Goal: Obtain resource: Download file/media

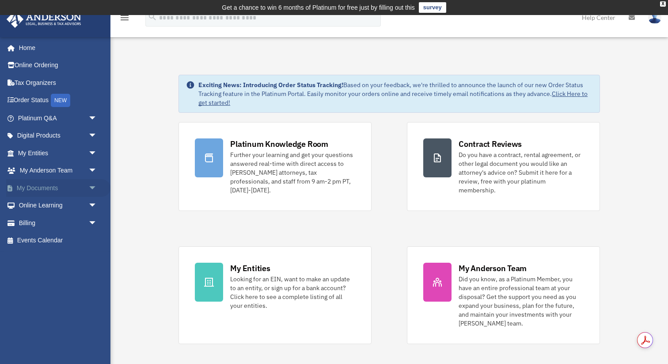
click at [47, 187] on link "My Documents arrow_drop_down" at bounding box center [58, 188] width 104 height 18
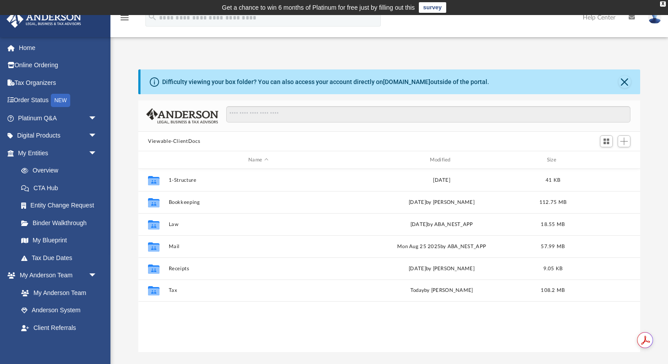
scroll to position [201, 502]
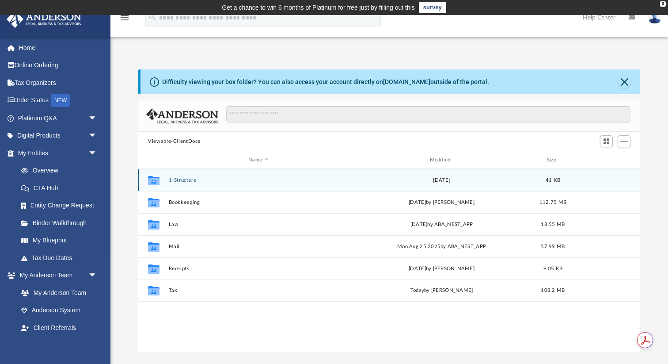
click at [178, 180] on button "1-Structure" at bounding box center [259, 180] width 180 height 6
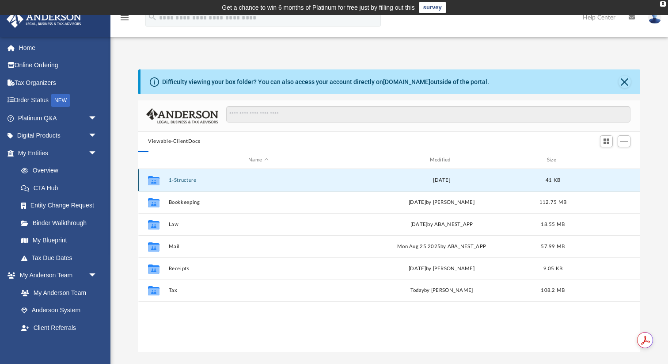
click at [178, 180] on button "1-Structure" at bounding box center [259, 180] width 180 height 6
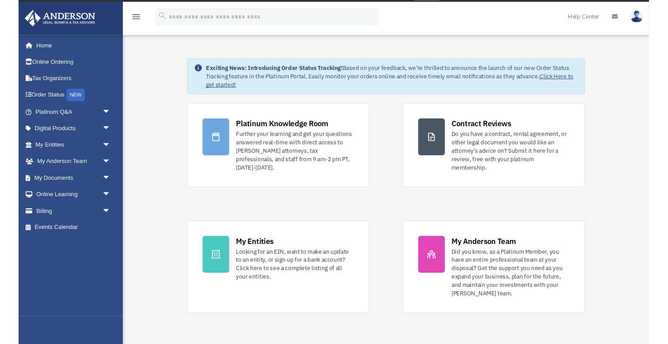
scroll to position [15, 0]
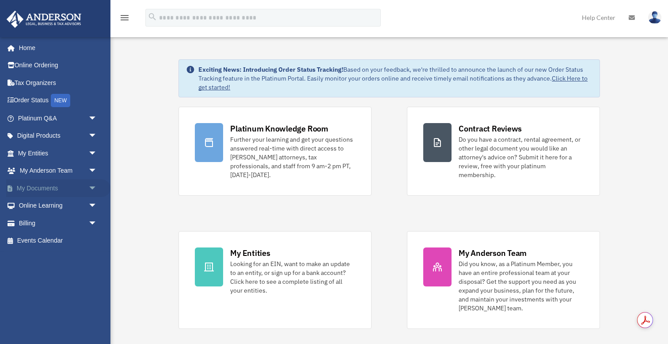
click at [32, 184] on link "My Documents arrow_drop_down" at bounding box center [58, 188] width 104 height 18
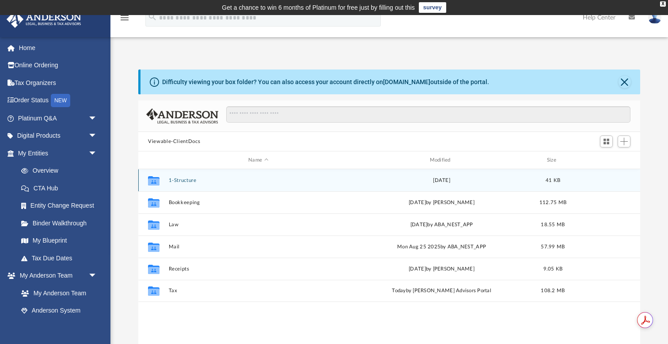
scroll to position [201, 502]
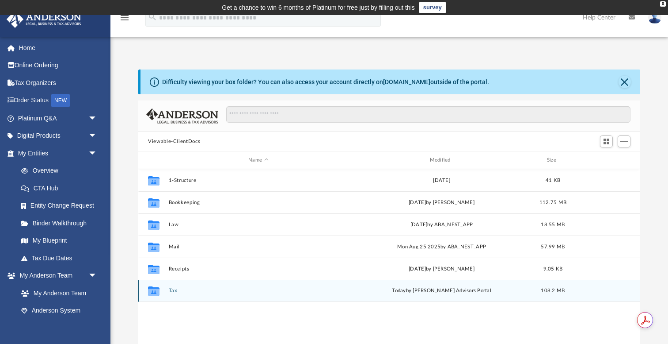
click at [161, 289] on div "Collaborated Folder" at bounding box center [154, 290] width 22 height 14
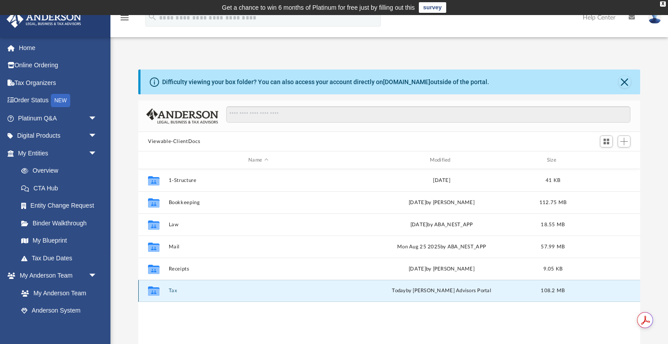
click at [161, 289] on div "Collaborated Folder" at bounding box center [154, 290] width 22 height 14
click at [158, 290] on icon "grid" at bounding box center [153, 291] width 11 height 7
click at [149, 291] on icon "grid" at bounding box center [153, 291] width 11 height 7
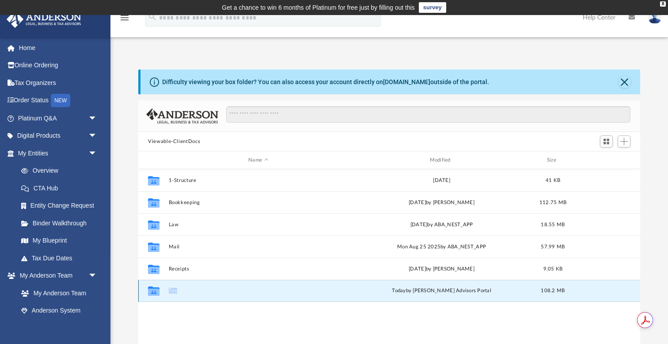
click at [149, 291] on icon "grid" at bounding box center [153, 291] width 11 height 7
click at [171, 291] on button "Tax" at bounding box center [259, 290] width 180 height 6
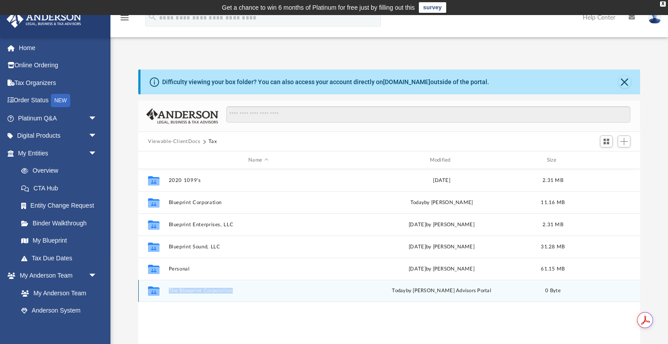
click at [195, 291] on button "The Blueprint Corporation" at bounding box center [259, 290] width 180 height 6
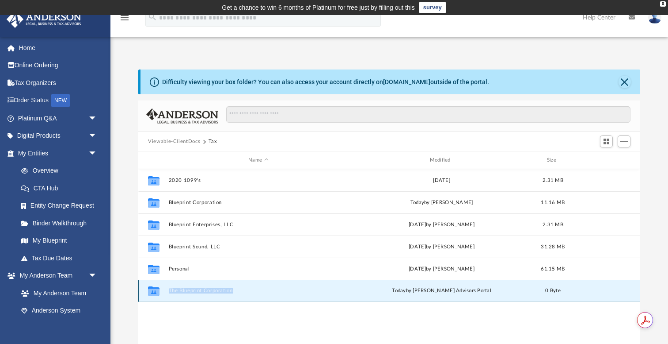
click at [195, 291] on button "The Blueprint Corporation" at bounding box center [259, 290] width 180 height 6
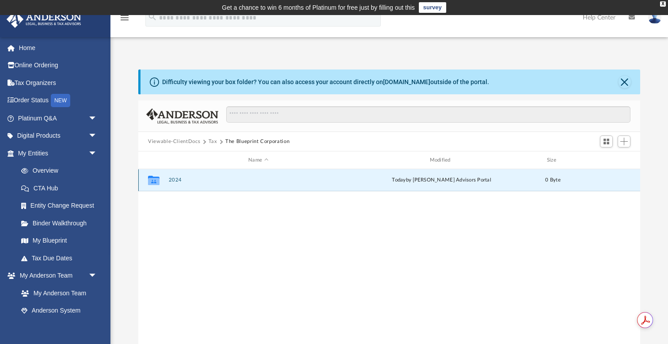
click at [172, 180] on button "2024" at bounding box center [259, 180] width 180 height 6
click at [172, 177] on button "2024" at bounding box center [259, 180] width 180 height 6
click at [174, 179] on button "Digital Tax Organizer" at bounding box center [259, 180] width 180 height 6
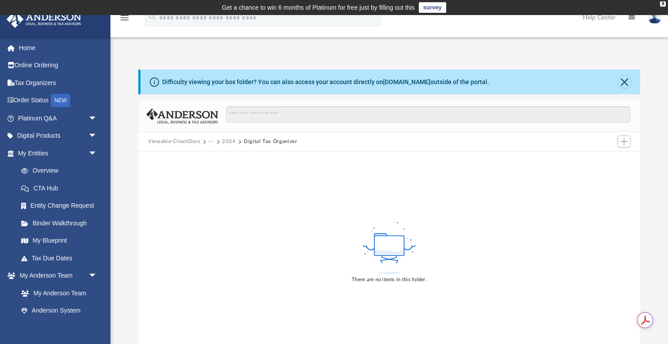
click at [228, 143] on button "2024" at bounding box center [229, 141] width 14 height 8
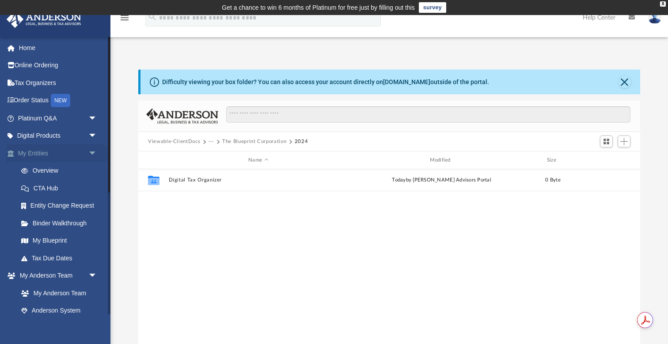
click at [44, 154] on link "My Entities arrow_drop_down" at bounding box center [58, 153] width 104 height 18
click at [36, 152] on link "My Entities arrow_drop_down" at bounding box center [58, 153] width 104 height 18
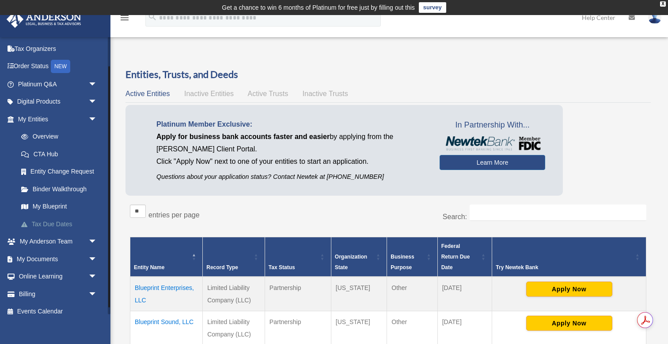
scroll to position [42, 0]
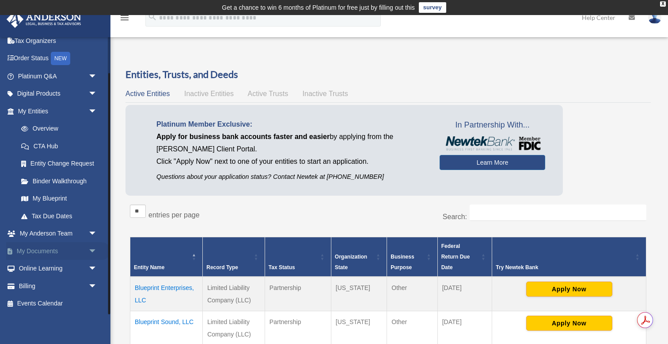
click at [39, 248] on link "My Documents arrow_drop_down" at bounding box center [58, 251] width 104 height 18
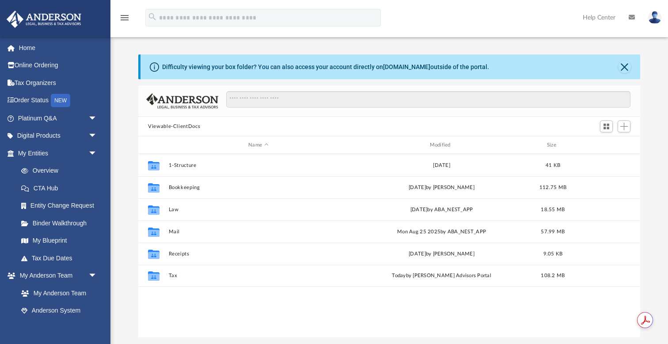
scroll to position [201, 502]
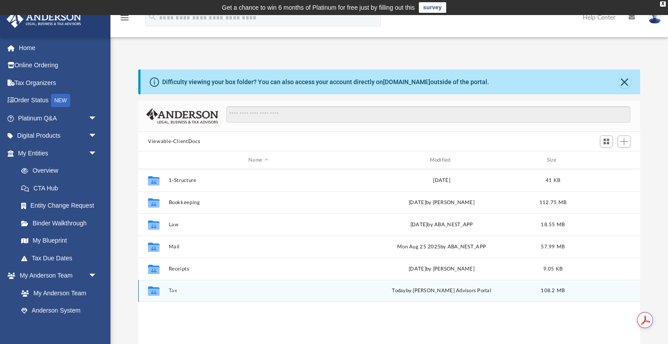
click at [156, 291] on icon "grid" at bounding box center [153, 291] width 11 height 7
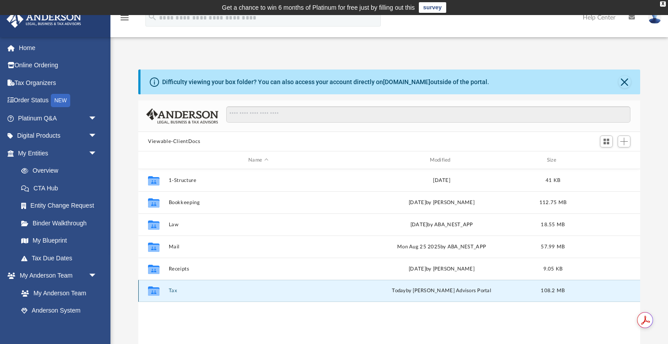
click at [156, 291] on icon "grid" at bounding box center [153, 291] width 11 height 7
click at [153, 292] on icon "grid" at bounding box center [153, 290] width 11 height 9
click at [172, 289] on button "Tax" at bounding box center [259, 290] width 180 height 6
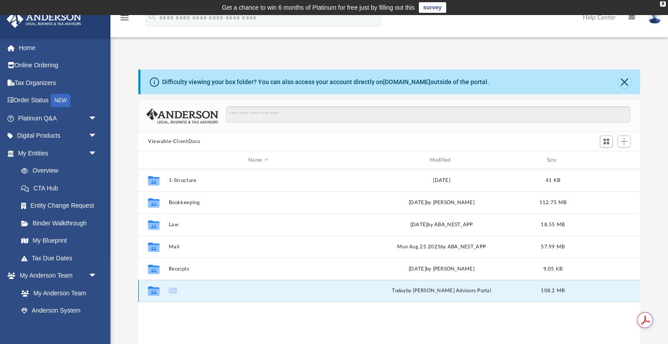
click at [172, 289] on button "Tax" at bounding box center [259, 290] width 180 height 6
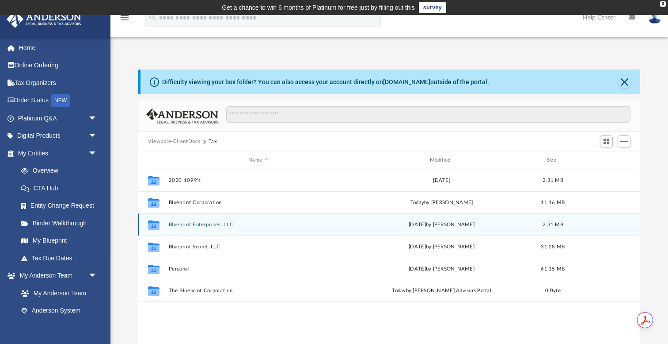
click at [184, 222] on button "Blueprint Enterprises, LLC" at bounding box center [259, 225] width 180 height 6
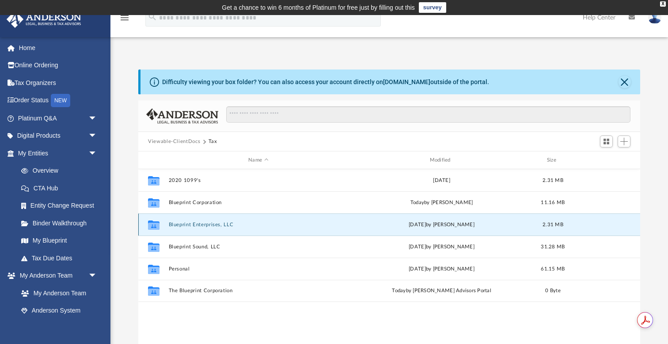
click at [184, 222] on button "Blueprint Enterprises, LLC" at bounding box center [259, 225] width 180 height 6
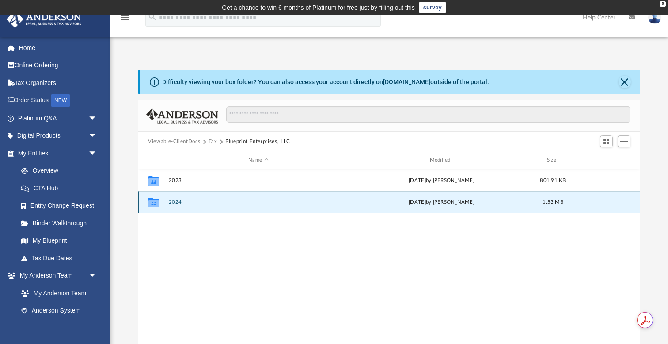
click at [171, 204] on button "2024" at bounding box center [259, 202] width 180 height 6
click at [228, 200] on button "2024 Blueprint Enterprises DBA The Blueprint Corporation Deductions.xlsx" at bounding box center [259, 202] width 180 height 6
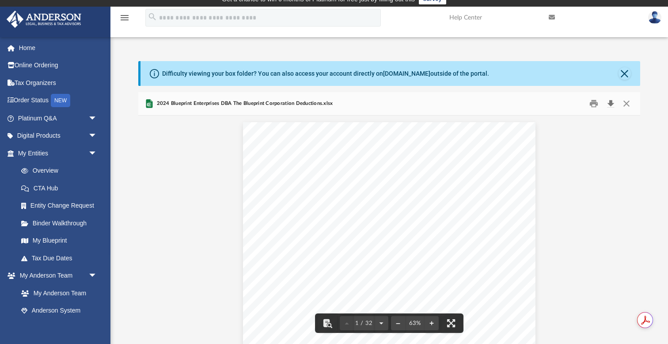
click at [608, 104] on button "Download" at bounding box center [611, 104] width 16 height 14
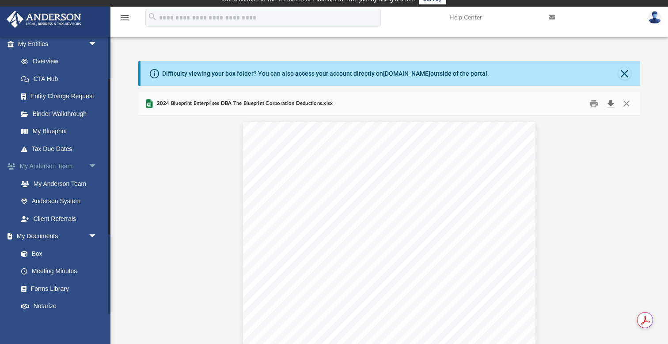
scroll to position [115, 0]
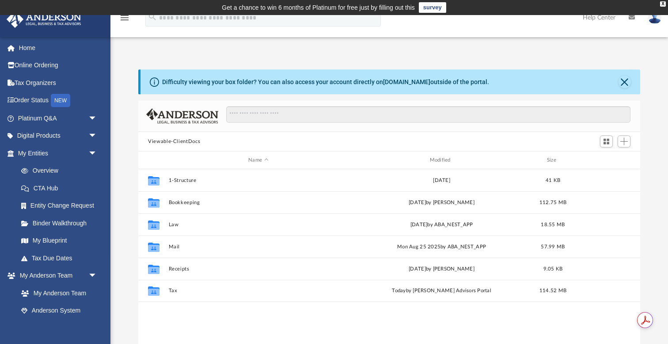
scroll to position [201, 502]
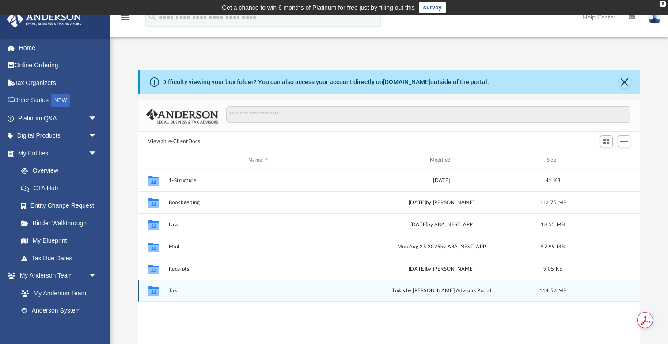
click at [166, 289] on div "Collaborated Folder Tax [DATE] by [PERSON_NAME] Advisors Portal 114.52 MB" at bounding box center [389, 290] width 502 height 22
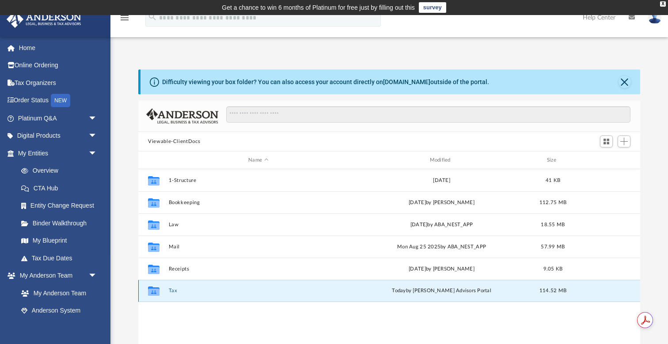
click at [173, 287] on div "Collaborated Folder Tax [DATE] by [PERSON_NAME] Advisors Portal 114.52 MB" at bounding box center [389, 290] width 502 height 22
click at [173, 287] on button "Tax" at bounding box center [259, 290] width 180 height 6
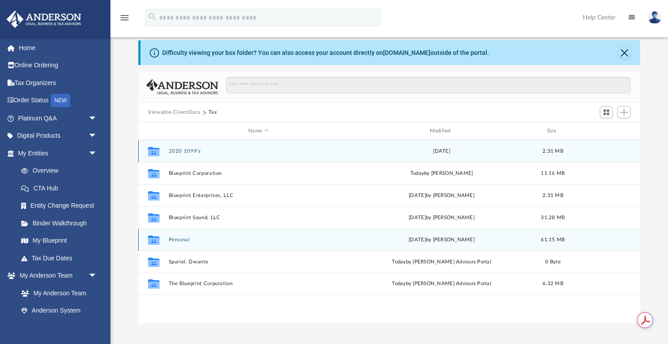
scroll to position [34, 0]
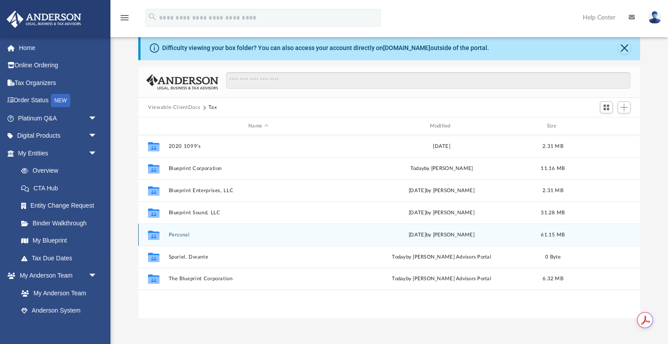
click at [179, 233] on button "Personal" at bounding box center [259, 235] width 180 height 6
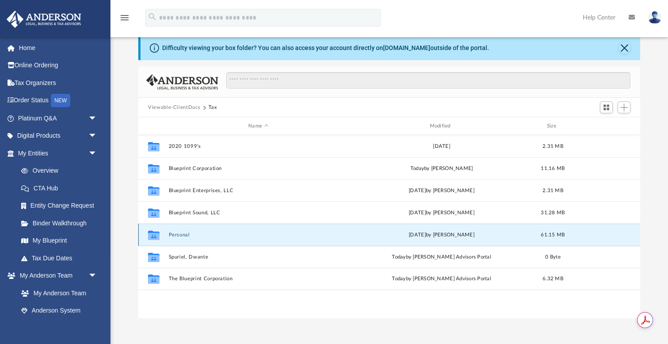
click at [179, 233] on button "Personal" at bounding box center [259, 235] width 180 height 6
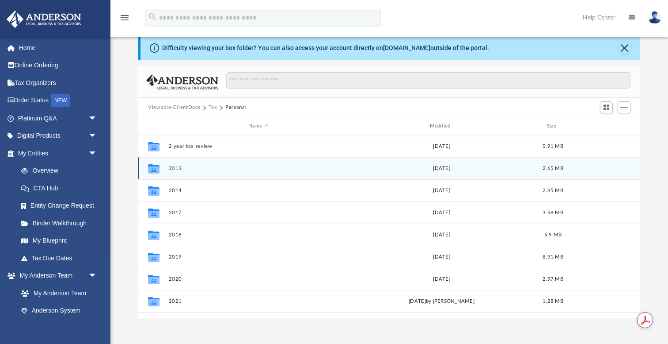
click at [172, 171] on div "Collaborated Folder 2013 [DATE] 2.65 MB" at bounding box center [389, 168] width 502 height 22
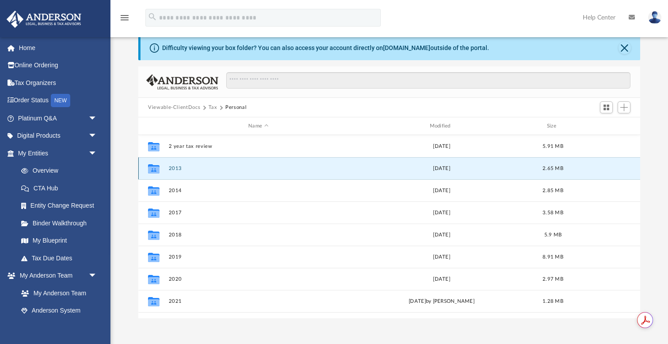
click at [172, 171] on div "Collaborated Folder 2013 [DATE] 2.65 MB" at bounding box center [389, 168] width 502 height 22
click at [172, 167] on button "2013" at bounding box center [259, 168] width 180 height 6
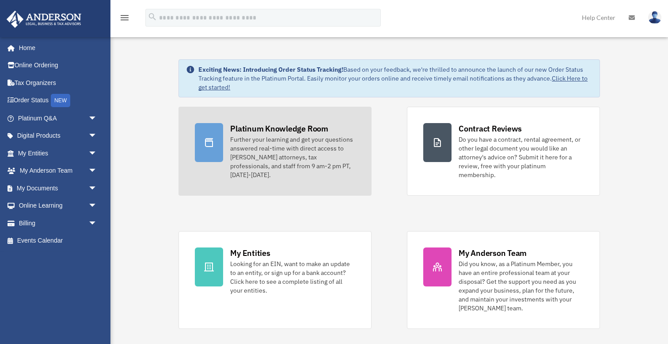
scroll to position [15, 0]
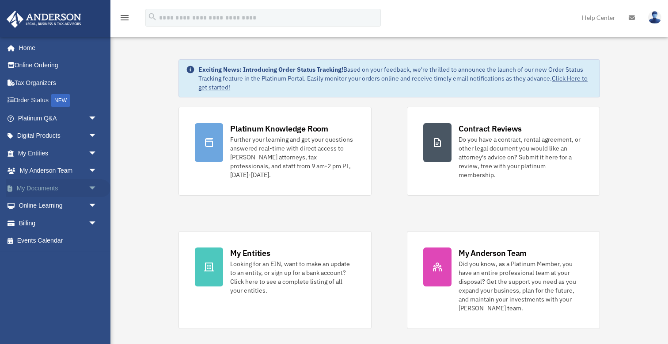
click at [45, 187] on link "My Documents arrow_drop_down" at bounding box center [58, 188] width 104 height 18
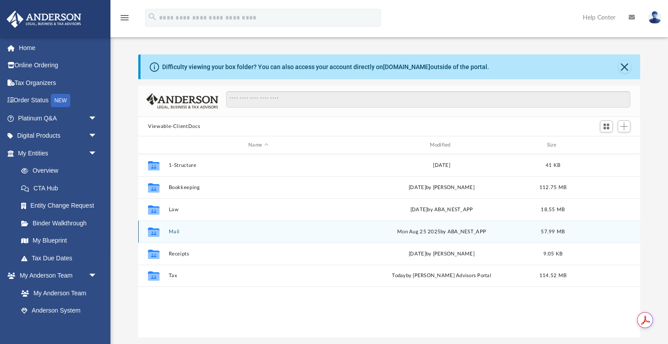
scroll to position [201, 502]
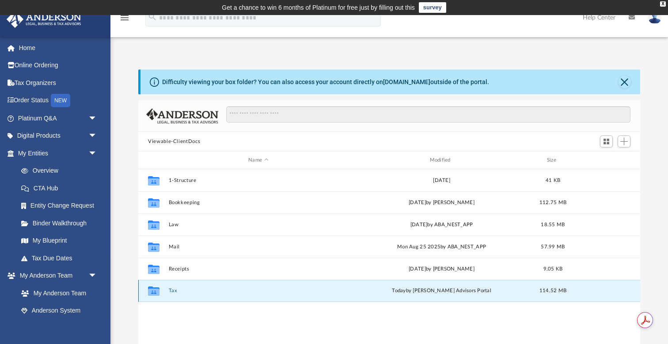
click at [170, 290] on button "Tax" at bounding box center [259, 290] width 180 height 6
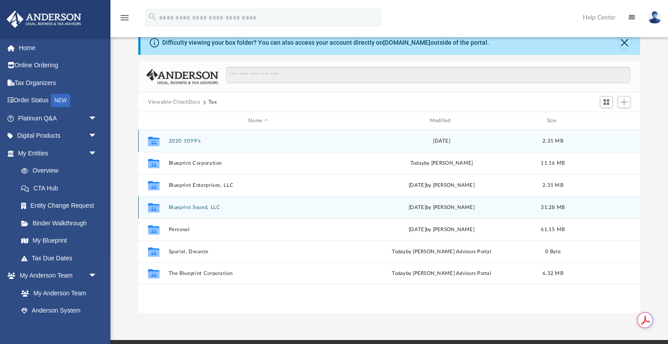
scroll to position [40, 0]
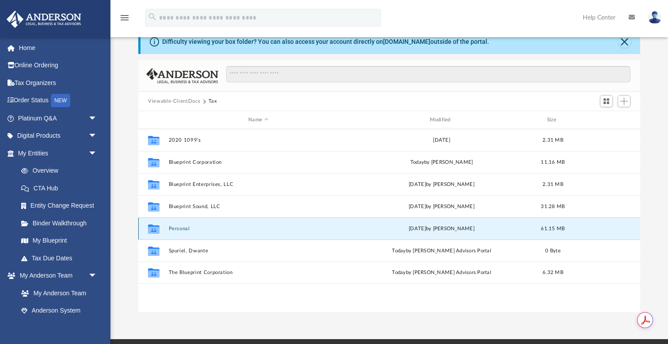
click at [174, 230] on button "Personal" at bounding box center [259, 228] width 180 height 6
